Goal: Information Seeking & Learning: Learn about a topic

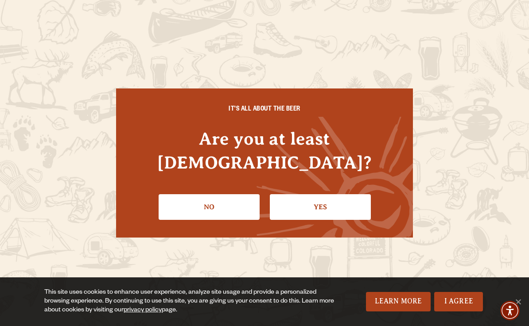
click at [337, 194] on link "Yes" at bounding box center [320, 207] width 101 height 26
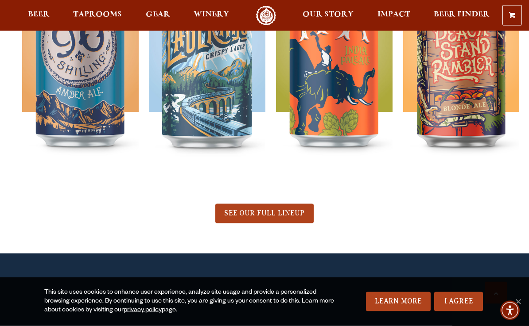
scroll to position [404, 0]
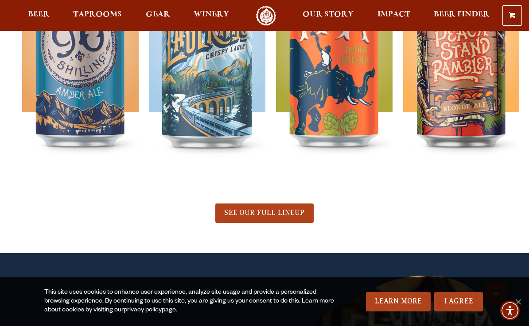
click at [285, 211] on span "SEE OUR FULL LINEUP" at bounding box center [264, 213] width 80 height 8
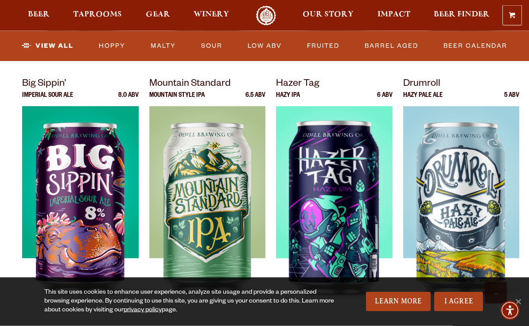
scroll to position [892, 0]
click at [231, 233] on div at bounding box center [207, 216] width 116 height 221
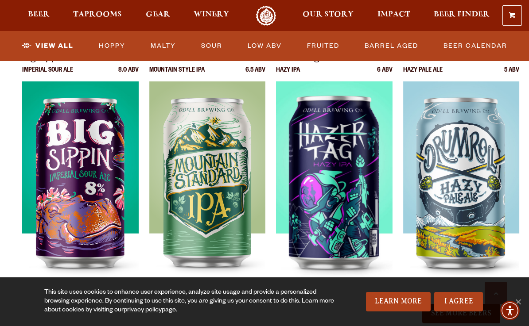
click at [346, 207] on img at bounding box center [334, 191] width 116 height 221
click at [475, 179] on div at bounding box center [461, 191] width 116 height 221
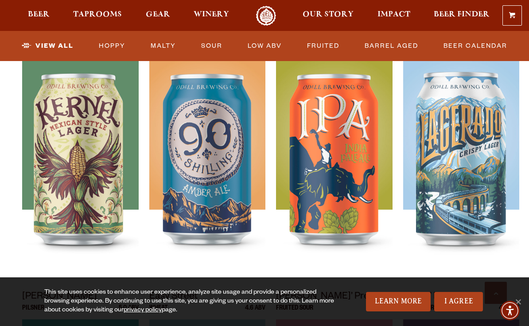
scroll to position [418, 0]
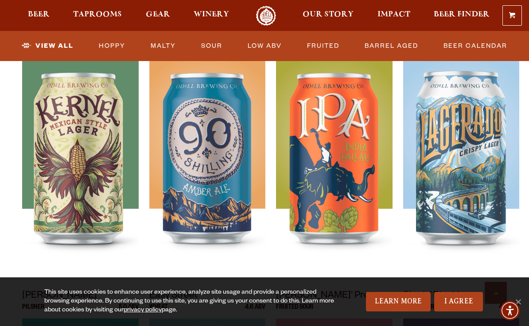
click at [213, 181] on div at bounding box center [207, 167] width 116 height 221
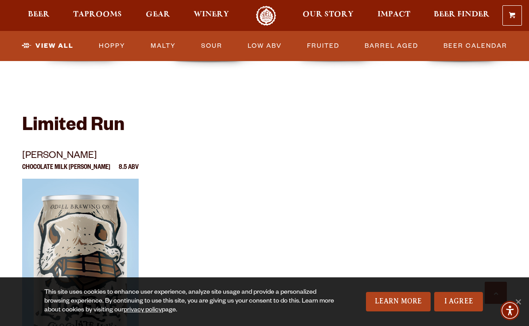
scroll to position [1451, 0]
click at [102, 243] on div at bounding box center [80, 289] width 116 height 221
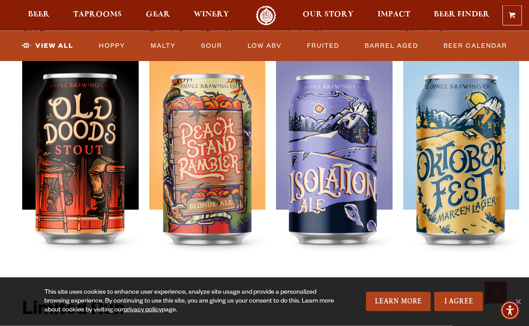
scroll to position [1268, 0]
click at [92, 178] on img at bounding box center [80, 168] width 116 height 221
click at [225, 197] on div at bounding box center [207, 168] width 116 height 221
click at [357, 170] on div at bounding box center [334, 168] width 116 height 221
click at [476, 171] on div at bounding box center [461, 168] width 116 height 221
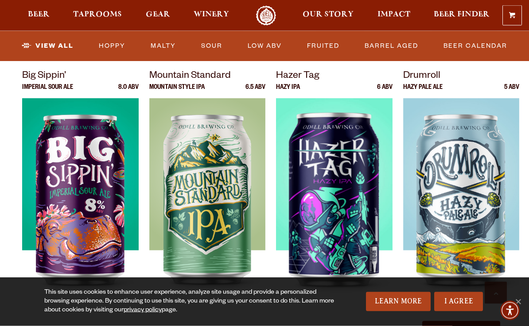
scroll to position [901, 0]
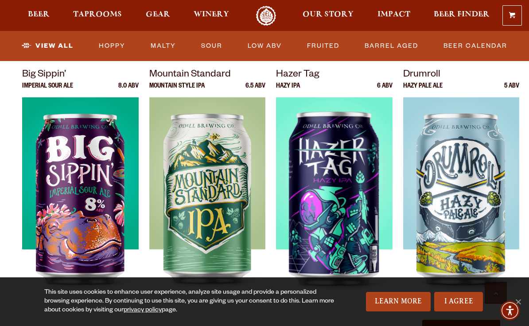
click at [220, 225] on div at bounding box center [207, 207] width 116 height 221
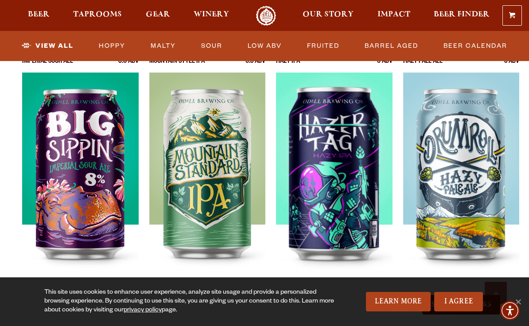
click at [479, 183] on div at bounding box center [461, 183] width 116 height 221
click at [346, 196] on div at bounding box center [334, 183] width 116 height 221
click at [100, 199] on div at bounding box center [80, 183] width 116 height 221
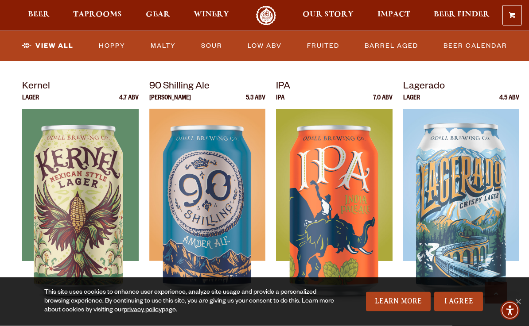
scroll to position [366, 0]
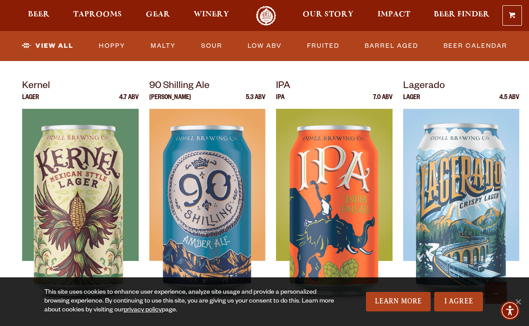
click at [219, 205] on img at bounding box center [207, 219] width 116 height 221
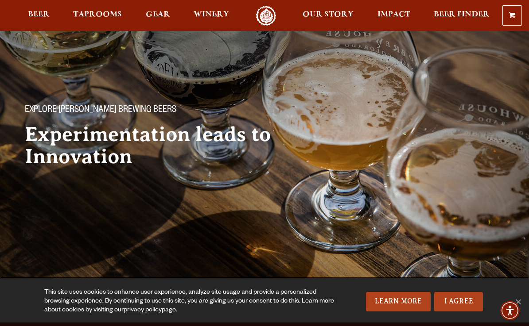
scroll to position [0, 0]
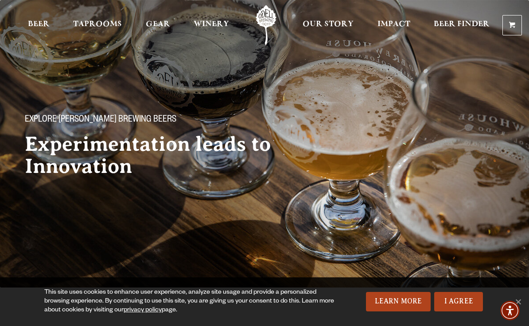
click at [219, 28] on span "Winery" at bounding box center [210, 24] width 35 height 7
click at [113, 28] on span "Taprooms" at bounding box center [97, 24] width 49 height 7
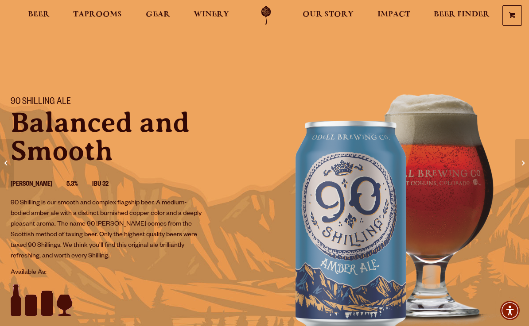
scroll to position [0, 0]
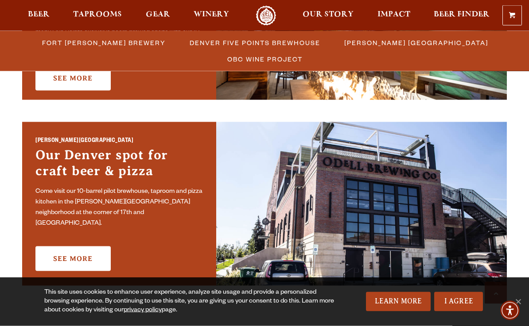
scroll to position [592, 0]
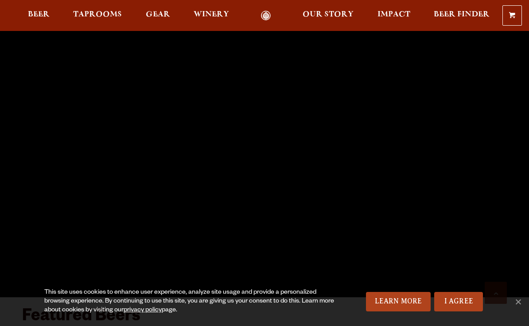
scroll to position [428, 0]
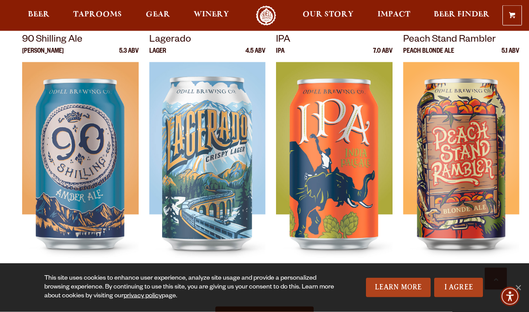
scroll to position [301, 0]
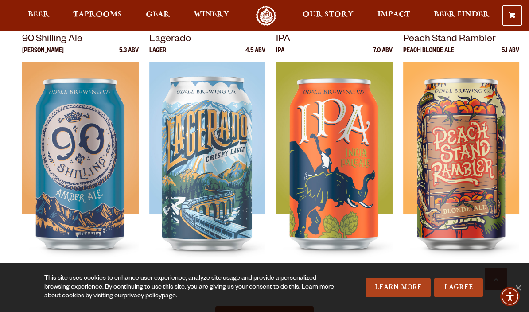
click at [224, 189] on div at bounding box center [207, 172] width 116 height 221
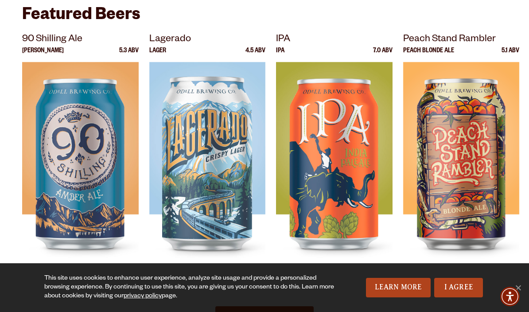
scroll to position [340, 0]
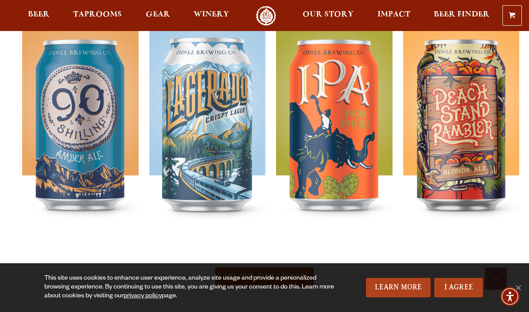
click at [356, 151] on img at bounding box center [334, 133] width 116 height 221
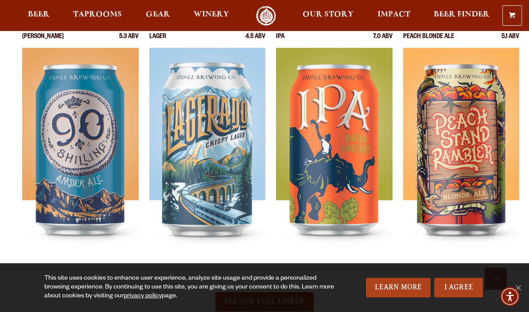
scroll to position [315, 0]
click at [486, 153] on img at bounding box center [461, 158] width 116 height 221
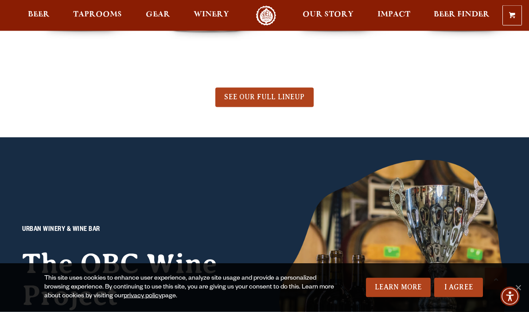
scroll to position [520, 0]
click at [295, 97] on span "SEE OUR FULL LINEUP" at bounding box center [264, 97] width 80 height 8
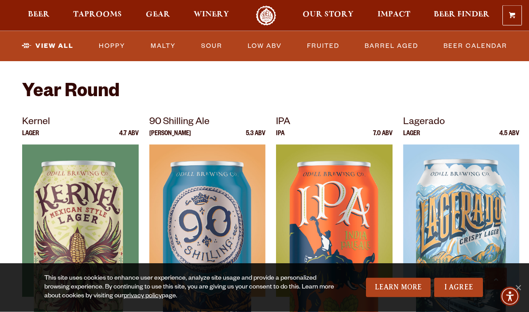
scroll to position [330, 0]
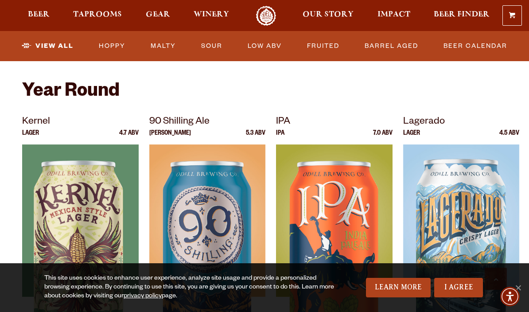
click at [223, 219] on img at bounding box center [207, 254] width 116 height 221
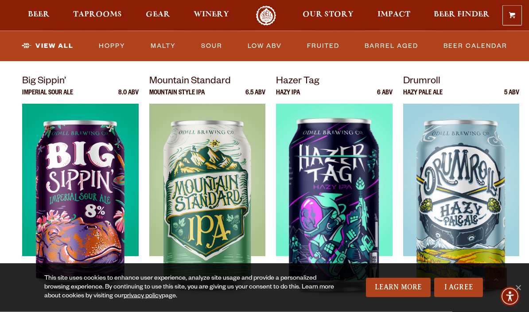
scroll to position [895, 0]
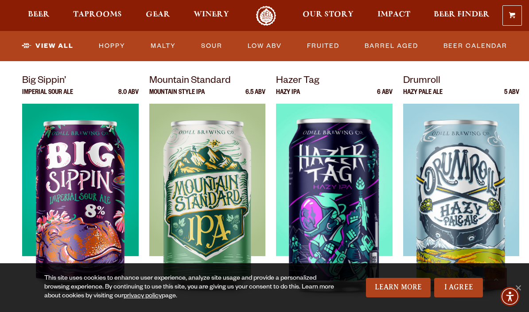
click at [343, 230] on img at bounding box center [334, 214] width 116 height 221
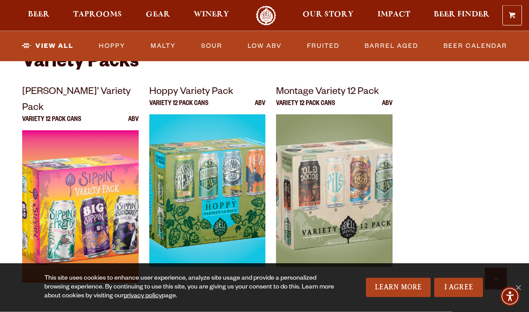
scroll to position [1821, 0]
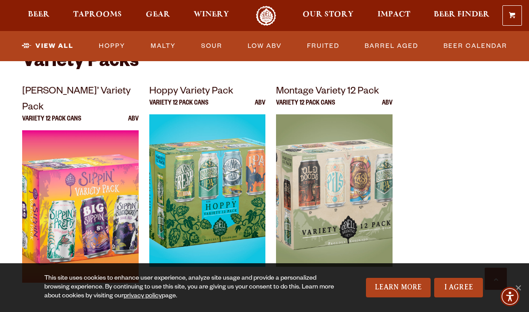
click at [351, 177] on img at bounding box center [334, 224] width 116 height 221
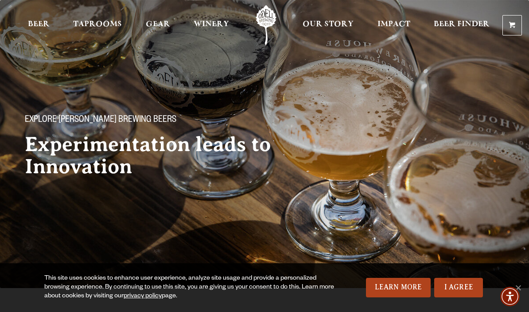
scroll to position [1860, 0]
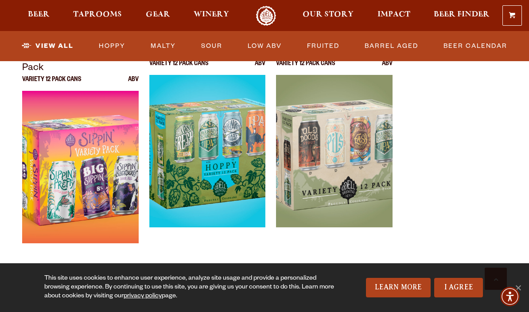
click at [235, 172] on div at bounding box center [207, 185] width 116 height 221
click at [104, 178] on div at bounding box center [80, 201] width 116 height 221
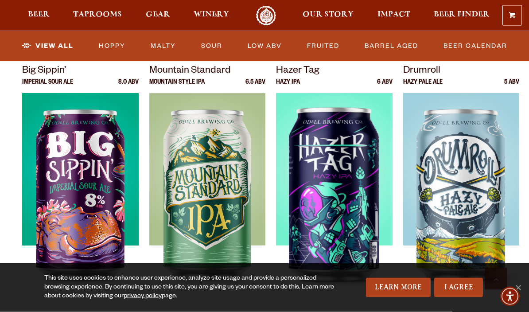
scroll to position [906, 0]
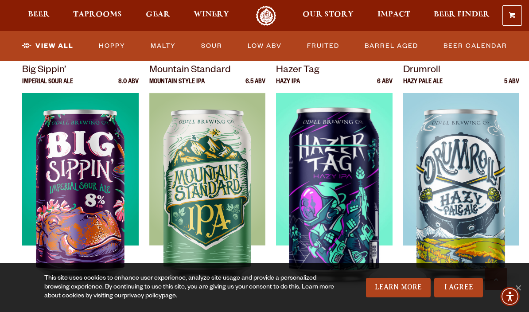
click at [222, 208] on img at bounding box center [207, 203] width 116 height 221
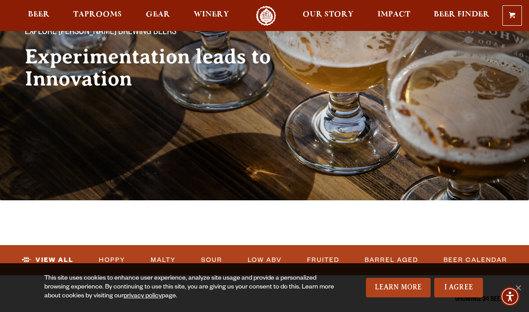
scroll to position [0, 0]
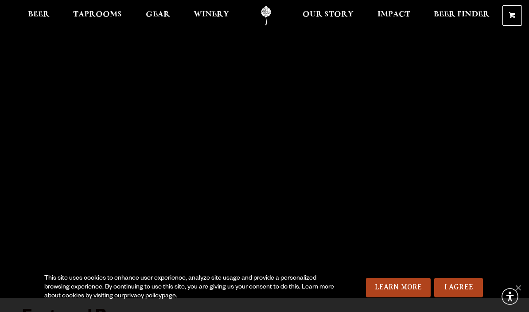
scroll to position [58, 0]
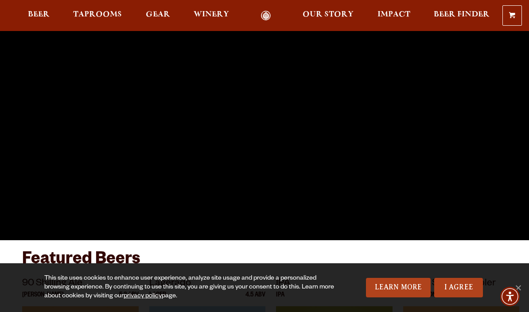
click at [38, 17] on span "Beer" at bounding box center [39, 14] width 22 height 7
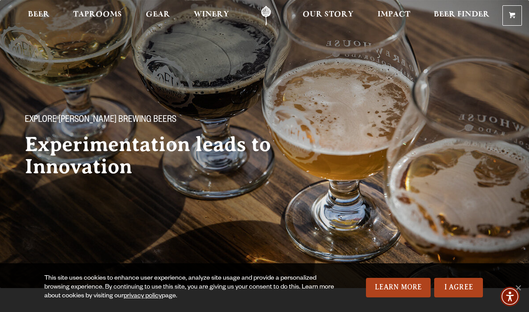
click at [33, 17] on span "Beer" at bounding box center [39, 14] width 22 height 7
click at [37, 15] on span "Beer" at bounding box center [39, 14] width 22 height 7
click at [33, 9] on link "Beer" at bounding box center [38, 16] width 33 height 20
click at [31, 12] on span "Beer" at bounding box center [39, 14] width 22 height 7
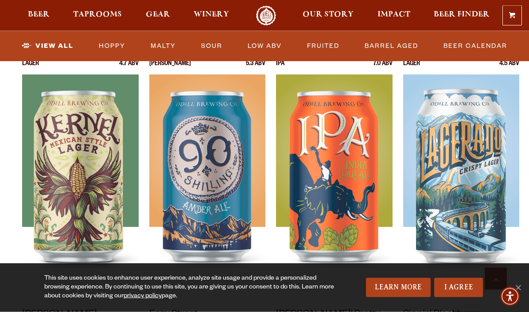
scroll to position [400, 0]
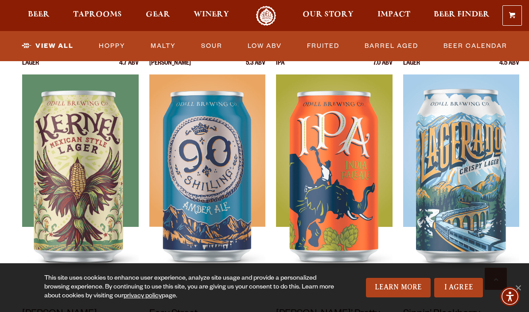
click at [234, 205] on div at bounding box center [207, 184] width 116 height 221
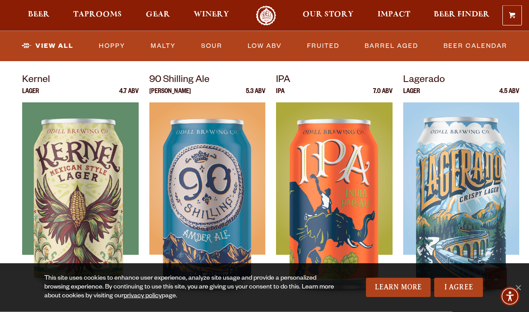
scroll to position [372, 0]
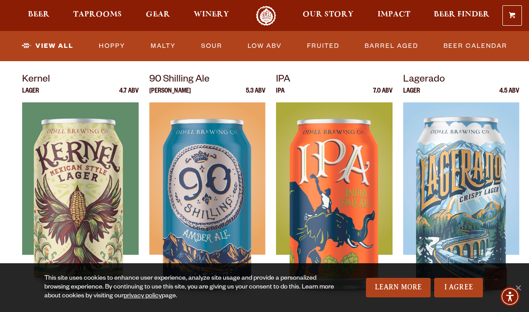
click at [347, 17] on span "Our Story" at bounding box center [327, 14] width 51 height 7
